Goal: Contribute content

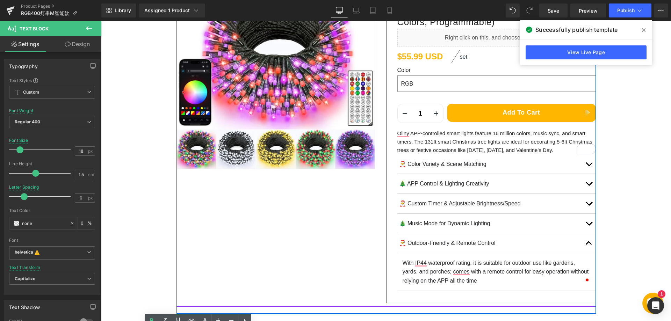
scroll to position [140, 0]
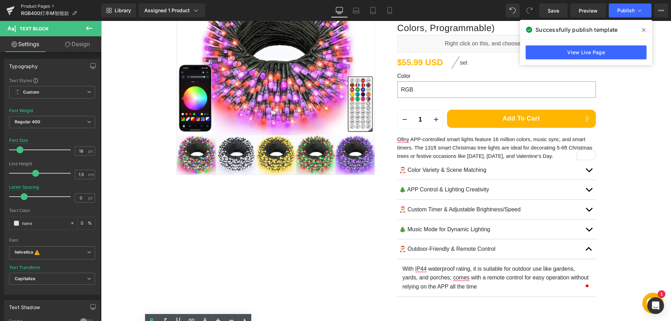
click at [42, 5] on link "Product Pages" at bounding box center [61, 6] width 80 height 6
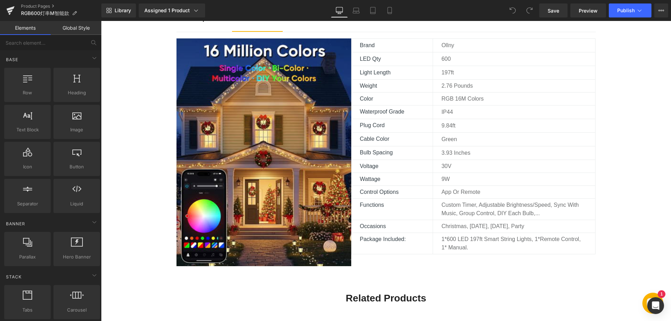
scroll to position [419, 0]
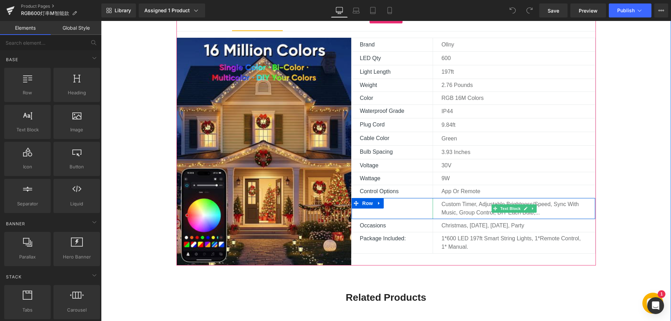
click at [462, 211] on p "Custom Timer, Adjustable Brightness/Speed, Sync with music, group control, DIY …" at bounding box center [513, 208] width 145 height 17
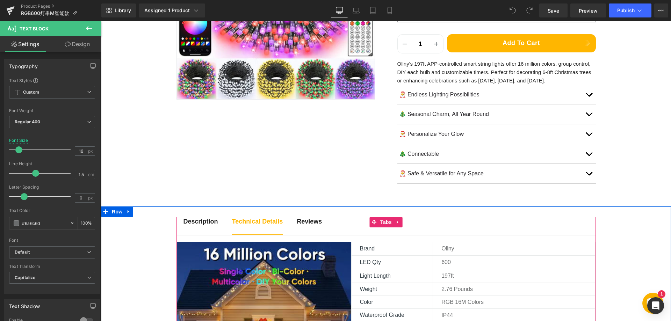
scroll to position [175, 0]
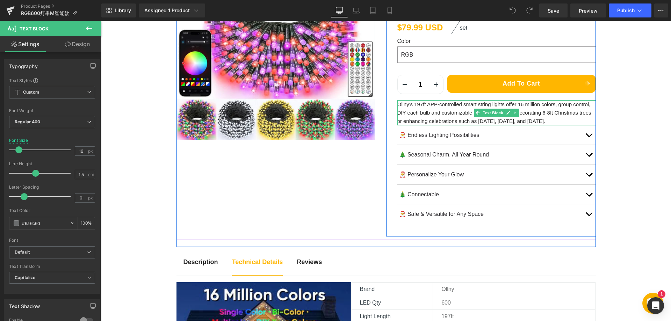
click at [454, 111] on p "Ollny's 197ft APP-controlled smart string lights offer 16 million colors, group…" at bounding box center [496, 112] width 199 height 25
click at [444, 112] on p "Ollny's 197ft APP-controlled smart string lights offer 16 million colors, group…" at bounding box center [496, 112] width 199 height 25
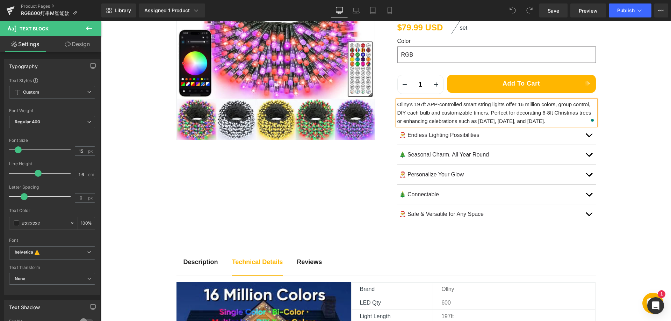
paste div "To enrich screen reader interactions, please activate Accessibility in Grammarl…"
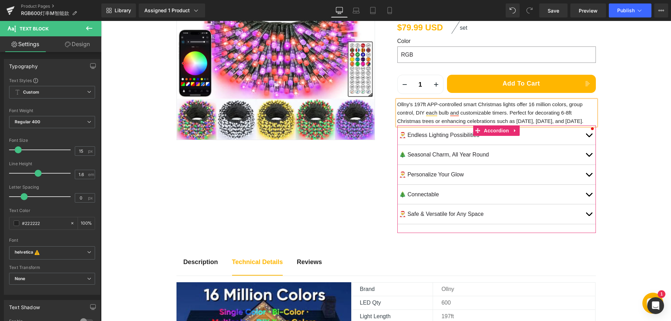
drag, startPoint x: 414, startPoint y: 145, endPoint x: 406, endPoint y: 144, distance: 7.8
click at [414, 140] on p "🎅 Endless Lighting Possibilities" at bounding box center [490, 135] width 183 height 9
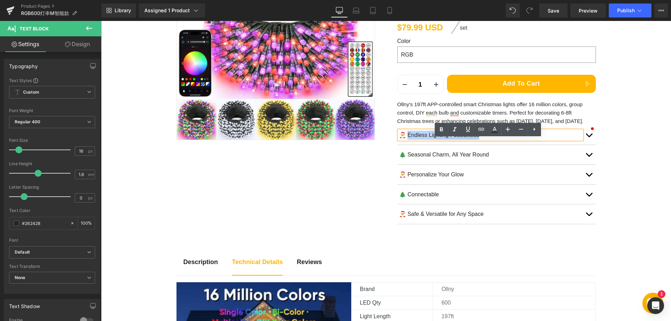
drag, startPoint x: 406, startPoint y: 144, endPoint x: 491, endPoint y: 144, distance: 84.6
click at [491, 140] on p "🎅 Endless Lighting Possibilities" at bounding box center [490, 135] width 183 height 9
paste div
click at [586, 145] on button "button" at bounding box center [589, 135] width 14 height 20
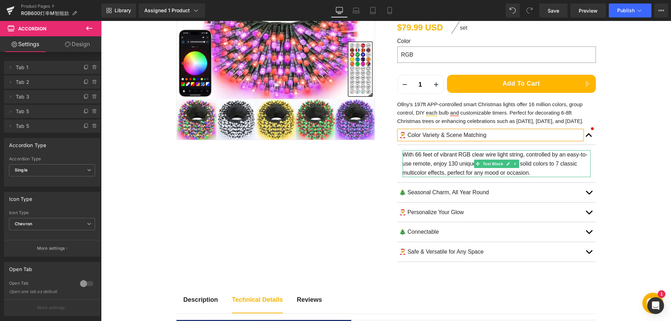
click at [445, 166] on p "With 66 feet of vibrant RGB clear wire light string, controlled by an easy-to-u…" at bounding box center [497, 163] width 188 height 27
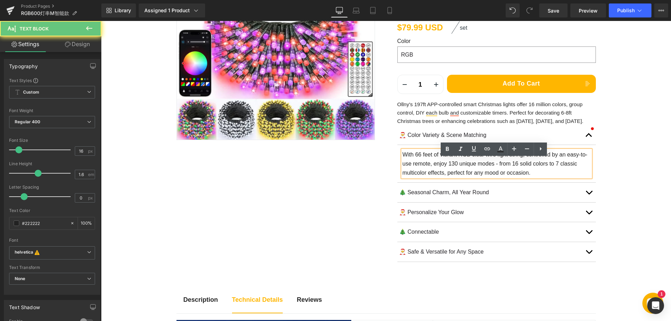
click at [428, 166] on p "With 66 feet of vibrant RGB clear wire light string, controlled by an easy-to-u…" at bounding box center [497, 163] width 188 height 27
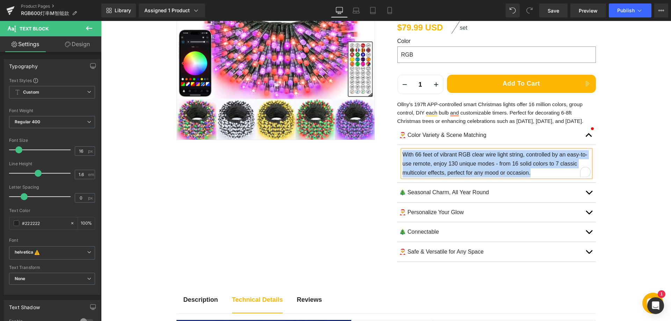
paste div "To enrich screen reader interactions, please activate Accessibility in Grammarl…"
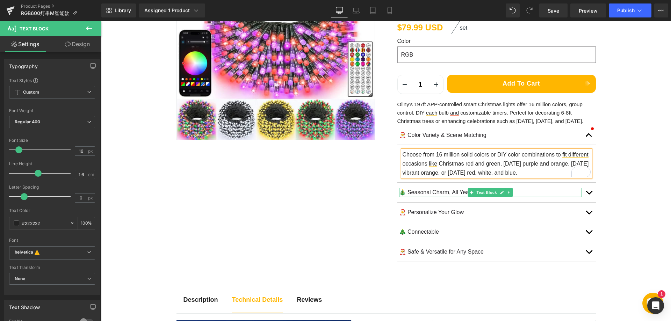
click at [429, 197] on p "🎄 Seasonal Charm, All Year Round" at bounding box center [490, 192] width 183 height 9
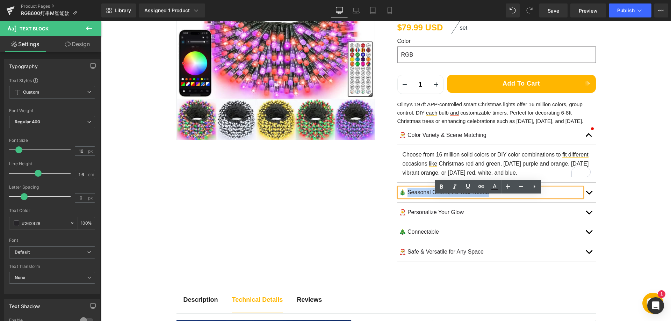
drag, startPoint x: 404, startPoint y: 202, endPoint x: 500, endPoint y: 203, distance: 95.8
click at [500, 197] on p "🎄 Seasonal Charm, All Year Round" at bounding box center [490, 192] width 183 height 9
paste div
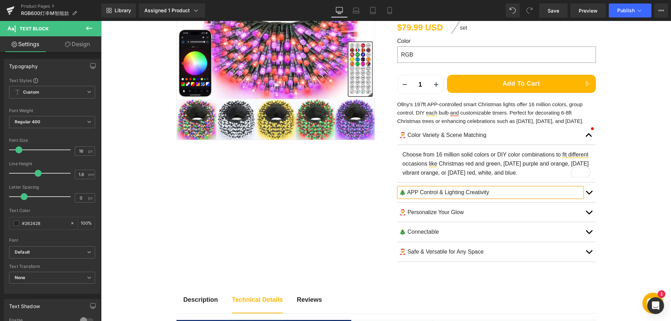
click at [589, 194] on span "button" at bounding box center [589, 194] width 0 height 0
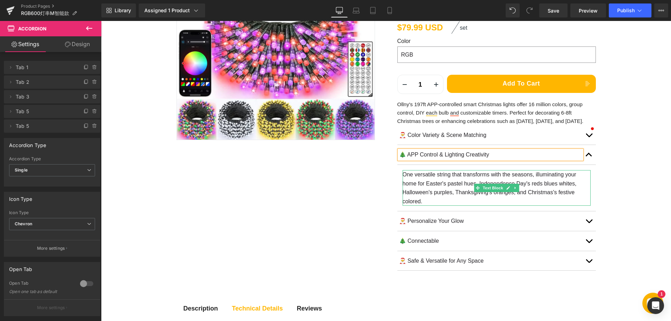
click at [459, 194] on p "One versatile string that transforms with the seasons, illuminating your home f…" at bounding box center [497, 188] width 188 height 36
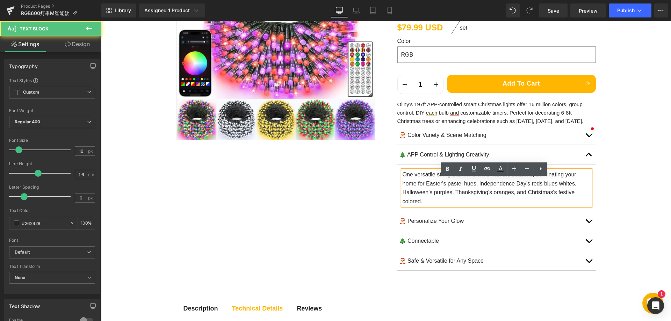
click at [430, 193] on p "One versatile string that transforms with the seasons, illuminating your home f…" at bounding box center [497, 188] width 188 height 36
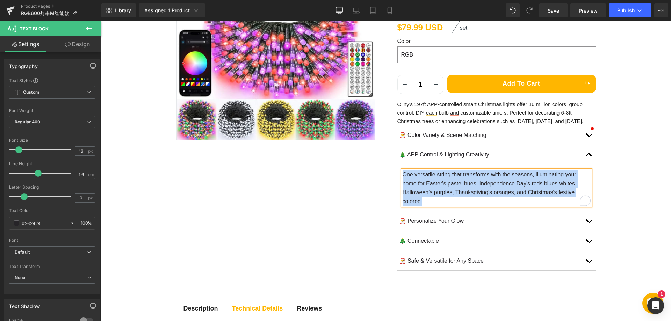
paste div "To enrich screen reader interactions, please activate Accessibility in Grammarl…"
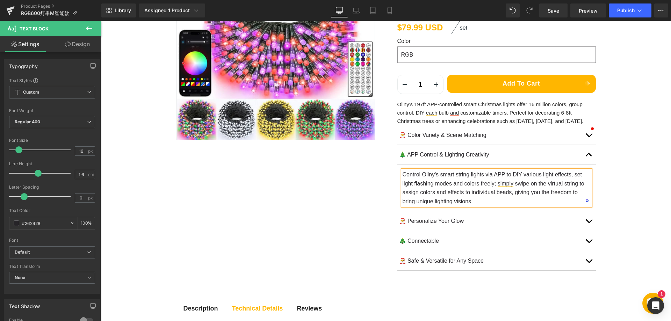
click at [414, 226] on p "🎅 Personalize Your Glow" at bounding box center [490, 221] width 183 height 9
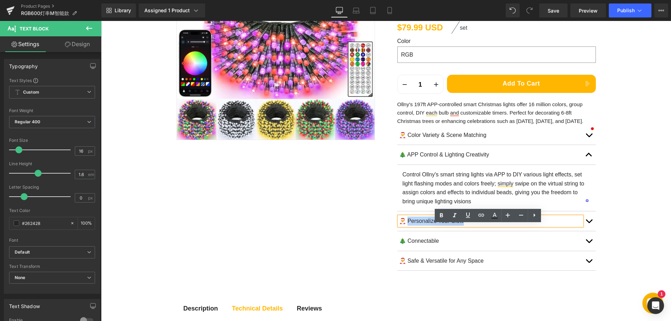
drag, startPoint x: 407, startPoint y: 229, endPoint x: 488, endPoint y: 228, distance: 81.1
click at [488, 226] on p "🎅 Personalize Your Glow" at bounding box center [490, 221] width 183 height 9
paste div
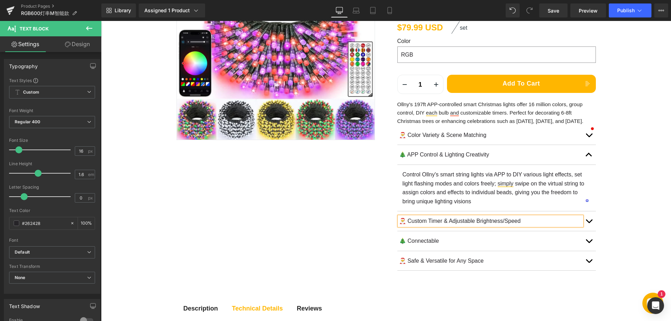
click at [588, 231] on button "button" at bounding box center [589, 221] width 14 height 20
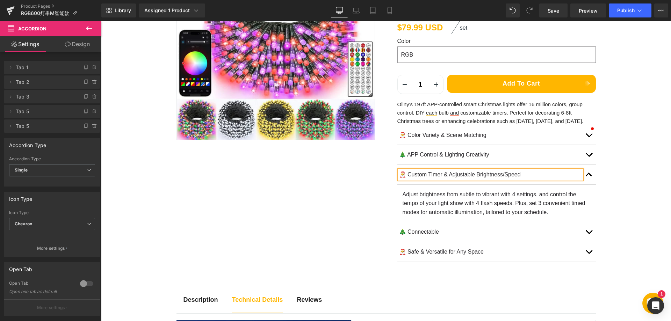
click at [464, 211] on p "Adjust brightness from subtle to vibrant with 4 settings, and control the tempo…" at bounding box center [497, 203] width 188 height 27
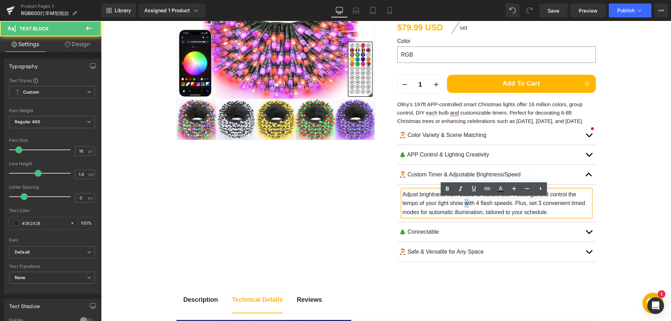
click at [446, 208] on p "Adjust brightness from subtle to vibrant with 4 settings, and control the tempo…" at bounding box center [497, 203] width 188 height 27
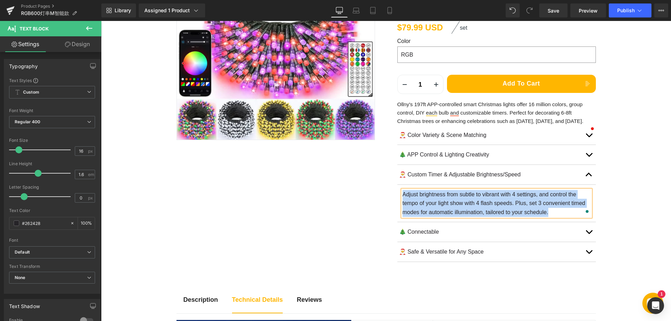
paste div "To enrich screen reader interactions, please activate Accessibility in Grammarl…"
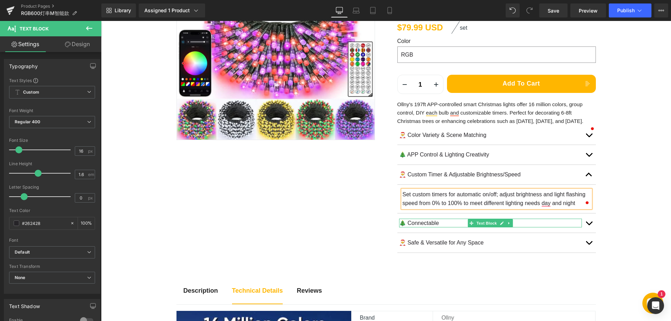
click at [418, 228] on p "🎄 Connectable" at bounding box center [490, 223] width 183 height 9
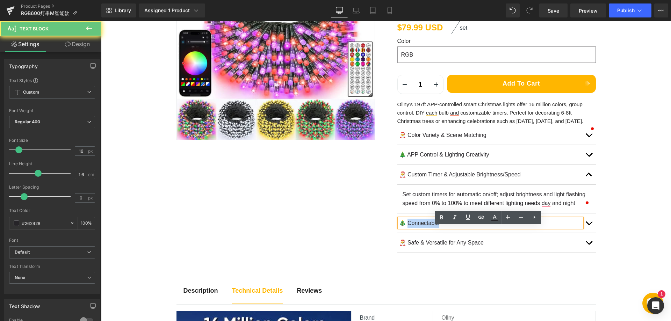
drag, startPoint x: 405, startPoint y: 232, endPoint x: 455, endPoint y: 231, distance: 49.3
click at [455, 228] on p "🎄 Connectable" at bounding box center [490, 223] width 183 height 9
paste div
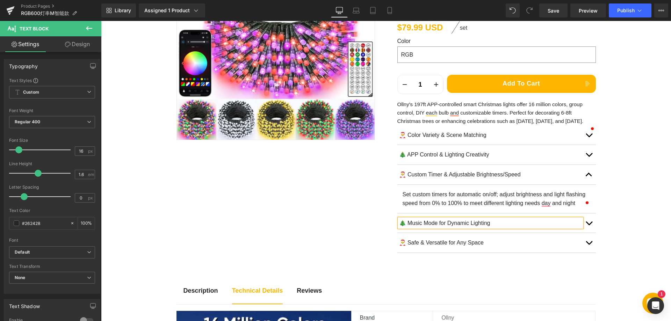
click at [589, 225] on span "button" at bounding box center [589, 225] width 0 height 0
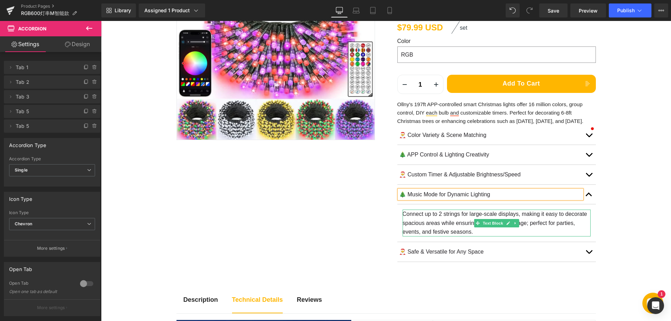
click at [433, 232] on p "Connect up to 2 strings for large-scale displays, making it easy to decorate sp…" at bounding box center [497, 223] width 188 height 27
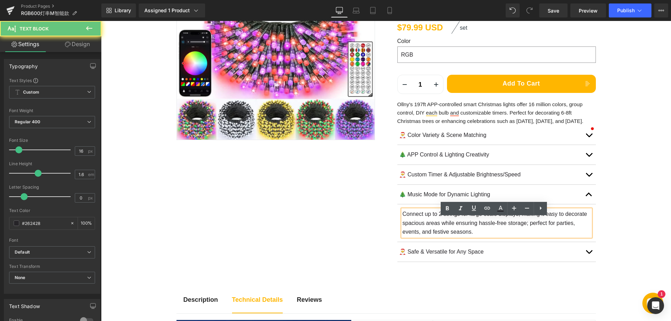
click at [436, 232] on p "Connect up to 2 strings for large-scale displays, making it easy to decorate sp…" at bounding box center [497, 223] width 188 height 27
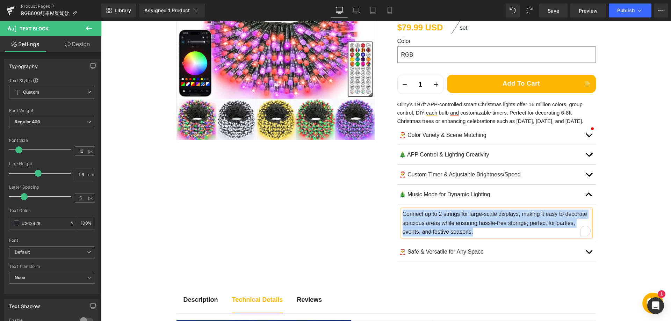
paste div "To enrich screen reader interactions, please activate Accessibility in Grammarl…"
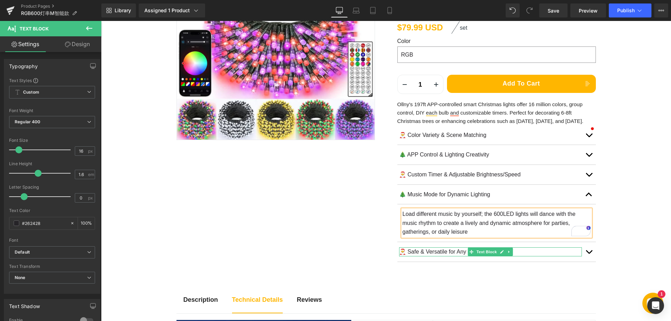
click at [414, 257] on p "🎅 Safe & Versatile for Any Space" at bounding box center [490, 251] width 183 height 9
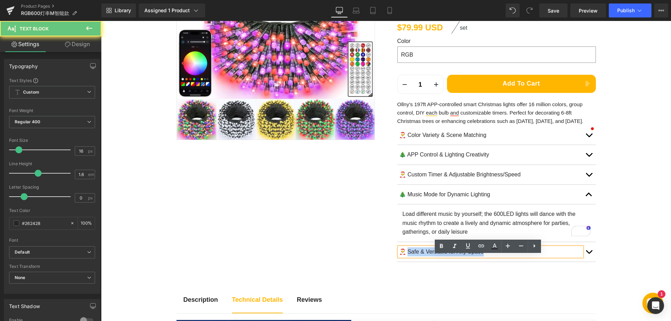
drag, startPoint x: 405, startPoint y: 261, endPoint x: 497, endPoint y: 265, distance: 92.0
click at [497, 257] on p "🎅 Safe & Versatile for Any Space" at bounding box center [490, 251] width 183 height 9
paste div
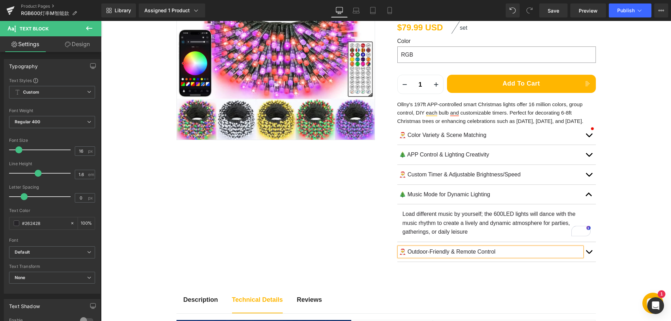
click at [589, 254] on span "button" at bounding box center [589, 254] width 0 height 0
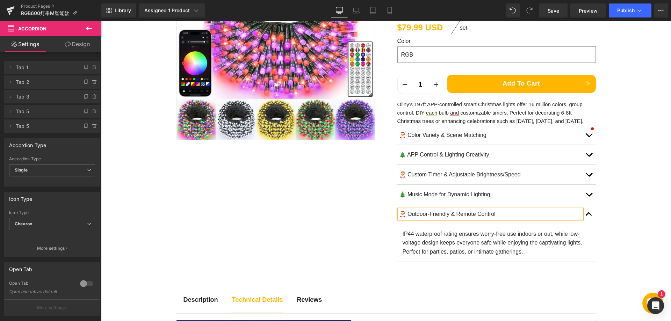
click at [430, 249] on p "IP44 waterproof rating ensures worry-free use indoors or out, while low-voltage…" at bounding box center [497, 243] width 188 height 27
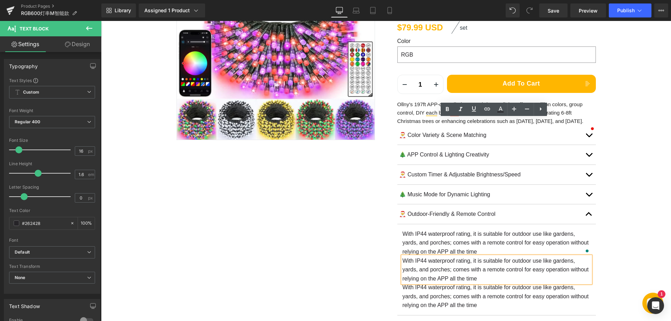
scroll to position [321, 0]
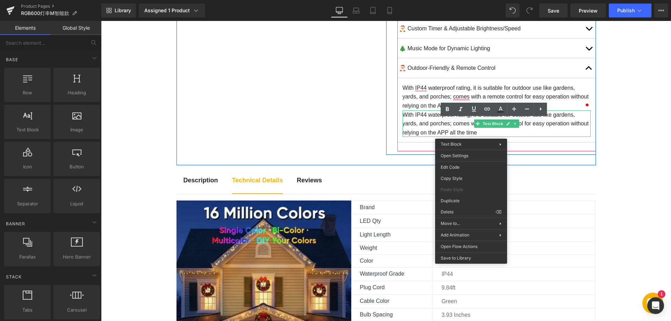
click at [449, 128] on p "With IP44 waterproof rating, it is suitable for outdoor use like gardens, yards…" at bounding box center [497, 123] width 188 height 27
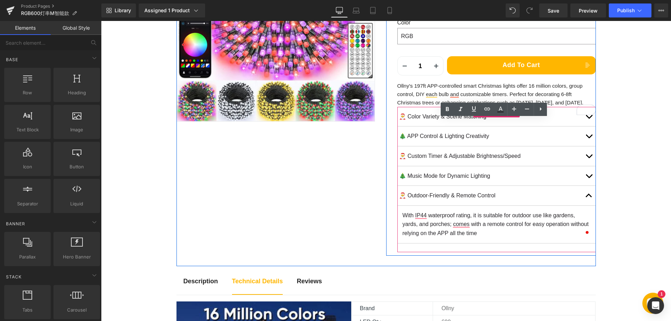
scroll to position [181, 0]
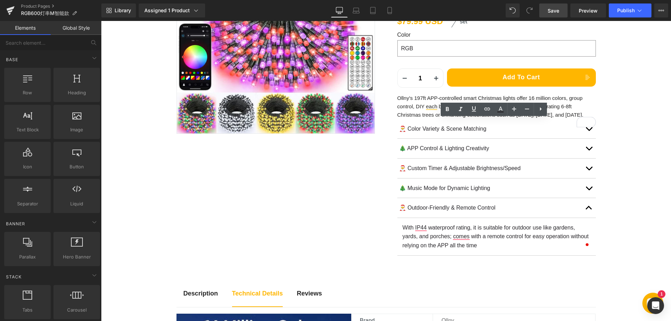
click at [551, 12] on span "Save" at bounding box center [554, 10] width 12 height 7
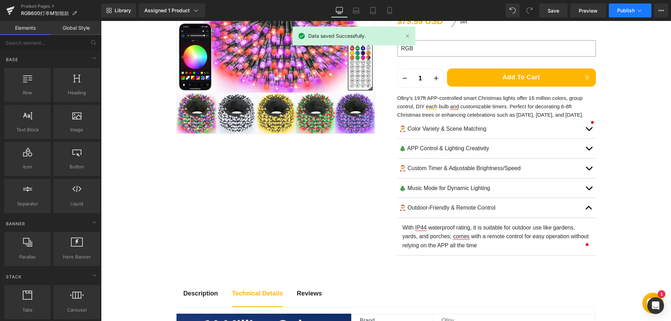
click at [619, 16] on button "Publish" at bounding box center [630, 10] width 43 height 14
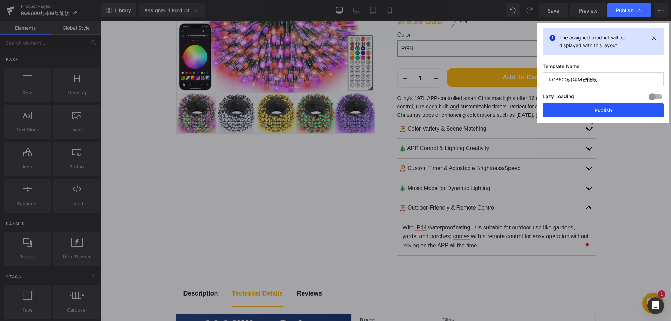
click at [605, 109] on button "Publish" at bounding box center [603, 110] width 121 height 14
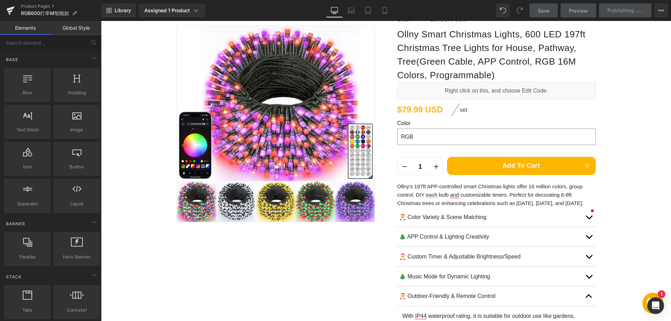
scroll to position [76, 0]
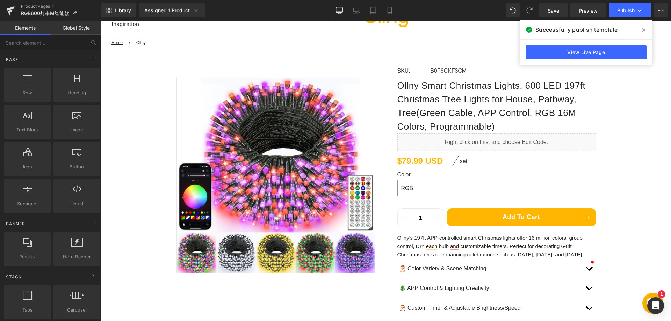
scroll to position [0, 0]
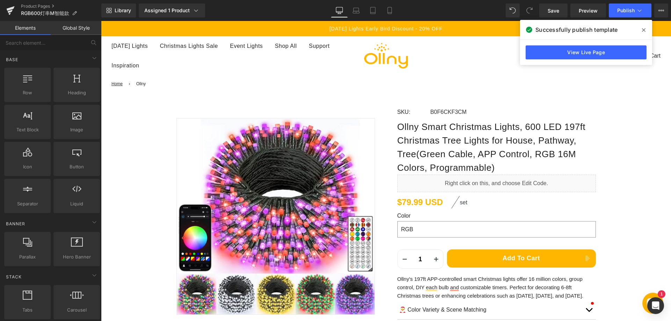
click at [641, 31] on span at bounding box center [643, 29] width 11 height 11
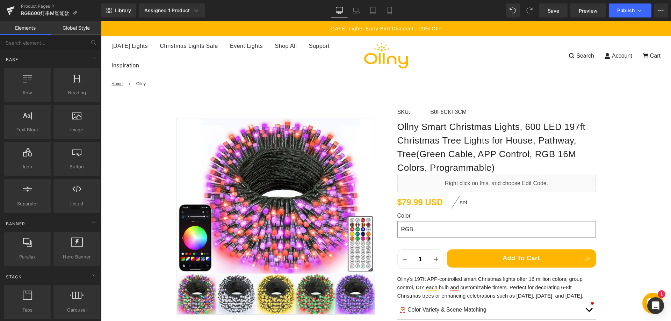
click at [628, 5] on button "Publish" at bounding box center [630, 10] width 43 height 14
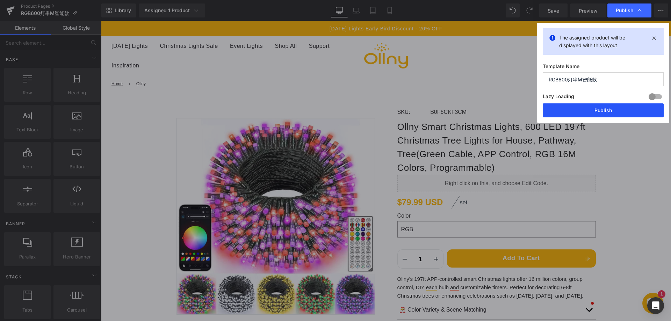
drag, startPoint x: 497, startPoint y: 86, endPoint x: 599, endPoint y: 108, distance: 104.8
click at [599, 108] on button "Publish" at bounding box center [603, 110] width 121 height 14
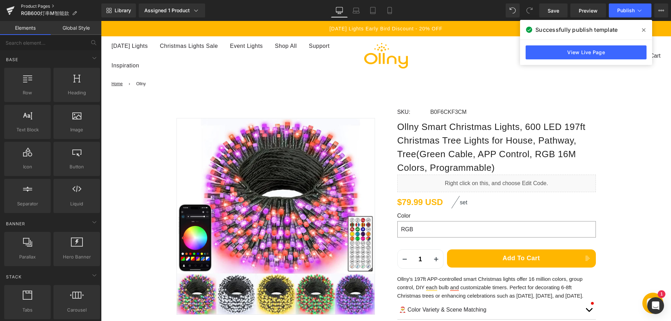
click at [37, 7] on link "Product Pages" at bounding box center [61, 6] width 80 height 6
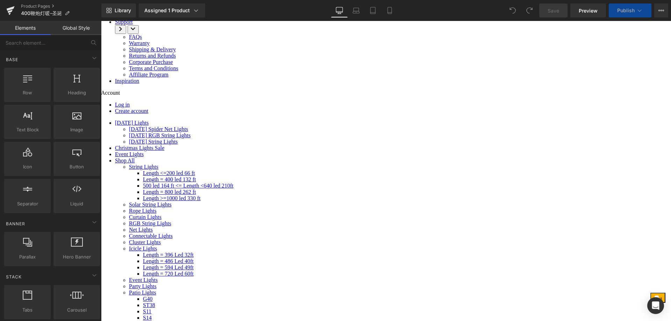
scroll to position [419, 0]
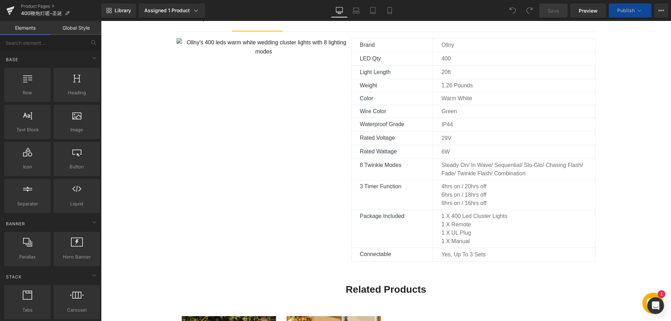
click at [244, 143] on img at bounding box center [264, 125] width 175 height 175
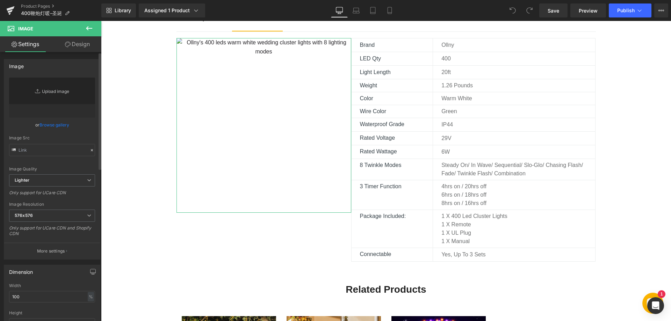
click at [56, 91] on link "Replace Image" at bounding box center [52, 98] width 86 height 40
type input "C:\fakepath\3.jpg"
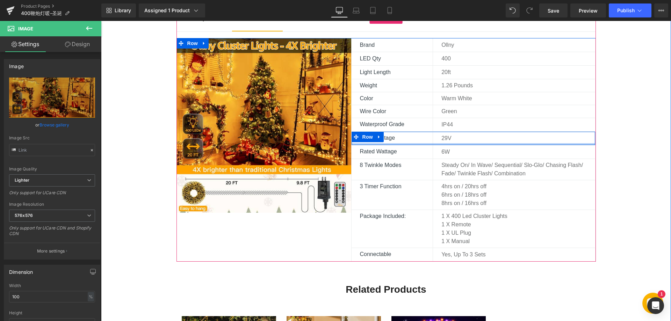
scroll to position [385, 0]
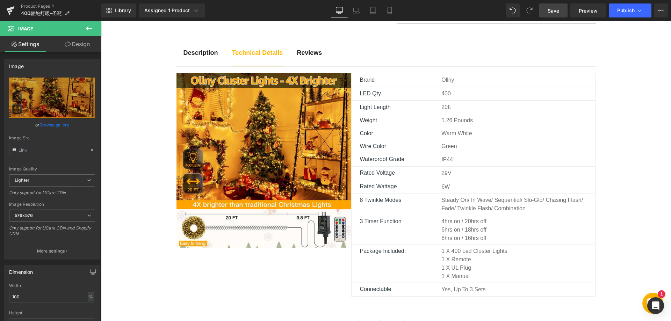
drag, startPoint x: 555, startPoint y: 6, endPoint x: 492, endPoint y: 138, distance: 146.0
click at [555, 6] on link "Save" at bounding box center [553, 10] width 28 height 14
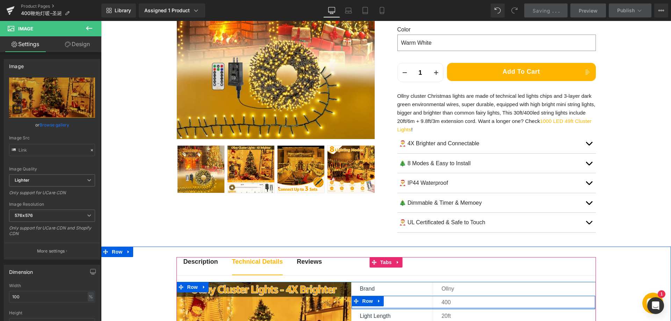
scroll to position [175, 0]
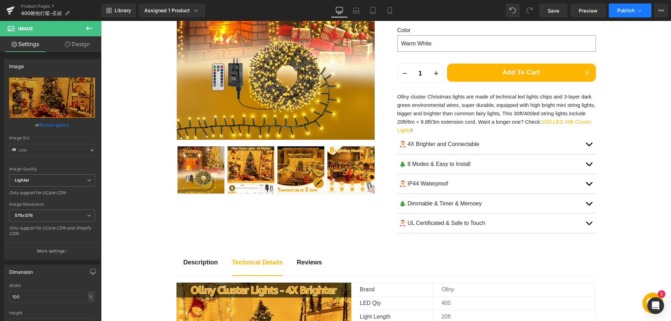
click at [624, 11] on span "Publish" at bounding box center [625, 11] width 17 height 6
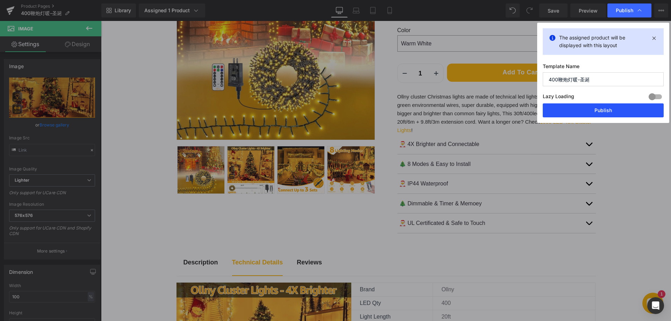
click at [601, 106] on button "Publish" at bounding box center [603, 110] width 121 height 14
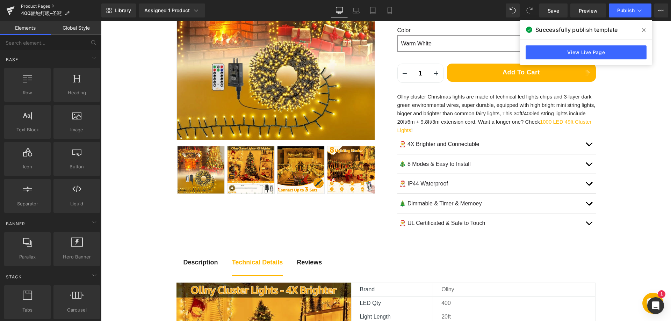
click at [40, 6] on link "Product Pages" at bounding box center [61, 6] width 80 height 6
